Goal: Task Accomplishment & Management: Use online tool/utility

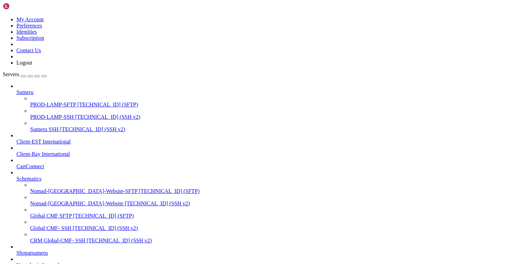
scroll to position [63, 0]
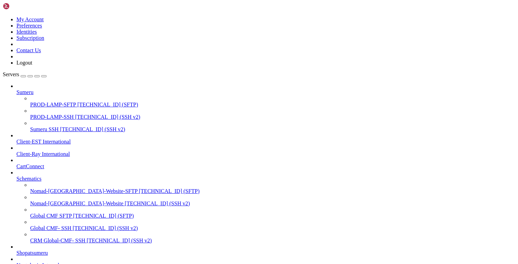
type input "/tmp"
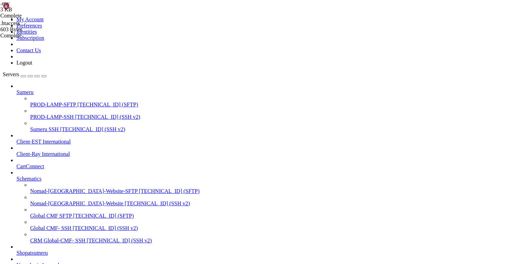
drag, startPoint x: 99, startPoint y: 622, endPoint x: 77, endPoint y: 594, distance: 35.7
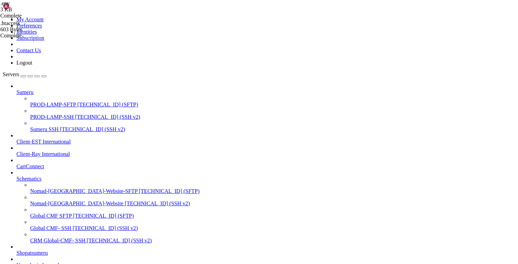
drag, startPoint x: 78, startPoint y: 594, endPoint x: 99, endPoint y: 625, distance: 38.5
click at [52, 237] on span "CRM Global-CMF- SSH" at bounding box center [57, 240] width 55 height 6
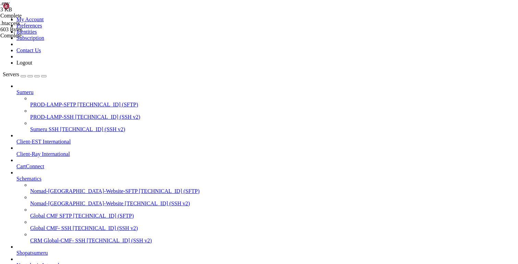
scroll to position [103, 0]
drag, startPoint x: 27, startPoint y: 1034, endPoint x: 65, endPoint y: 1035, distance: 37.4
copy x-row "git config --global --add safe.directory /var/www/html/crm-hongkong-2025"
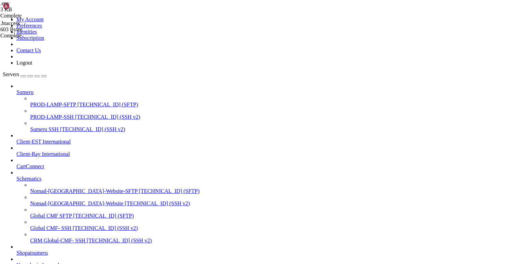
scroll to position [131, 0]
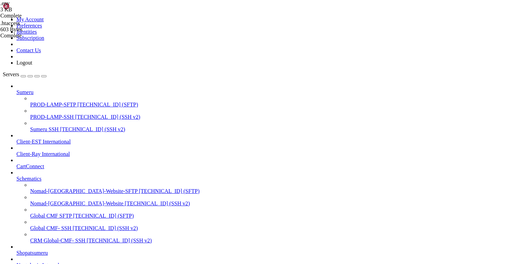
scroll to position [211, 0]
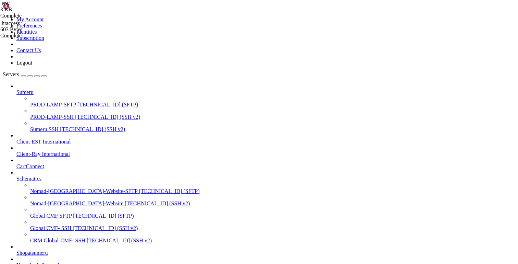
scroll to position [553, 0]
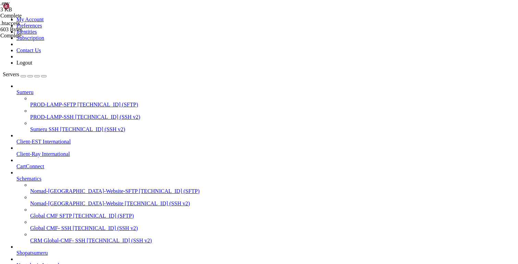
scroll to position [564, 0]
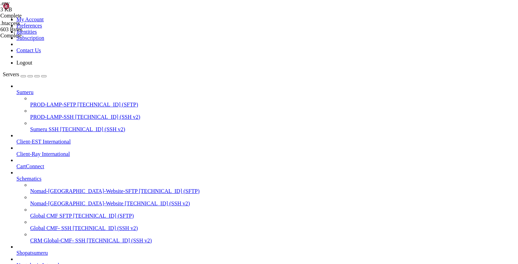
scroll to position [3222, 0]
